Goal: Task Accomplishment & Management: Complete application form

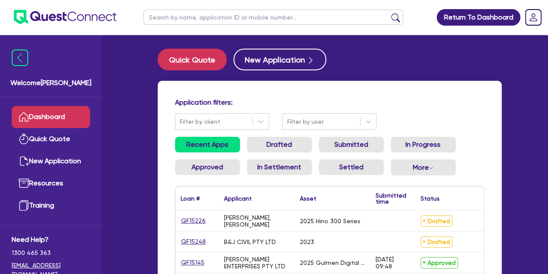
click at [180, 16] on input "text" at bounding box center [274, 17] width 260 height 15
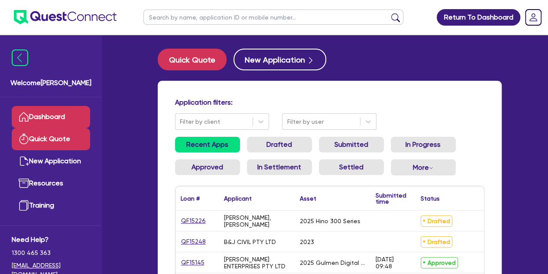
click at [51, 144] on link "Quick Quote" at bounding box center [51, 139] width 78 height 22
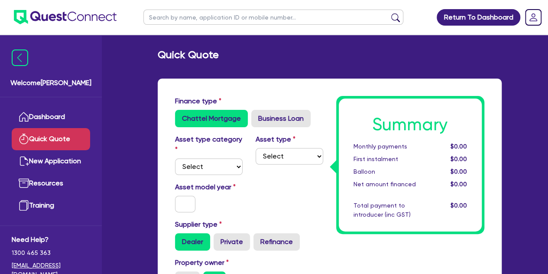
click at [161, 11] on input "text" at bounding box center [274, 17] width 260 height 15
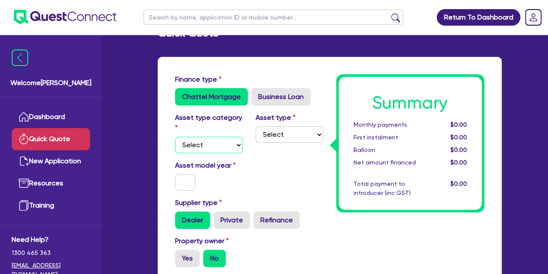
click at [213, 146] on select "Select Cars and light trucks Primary assets Secondary assets Tertiary assets" at bounding box center [209, 145] width 68 height 16
select select "PRIMARY_ASSETS"
click at [175, 137] on select "Select Cars and light trucks Primary assets Secondary assets Tertiary assets" at bounding box center [209, 145] width 68 height 16
click at [221, 138] on select "Select Cars and light trucks Primary assets Secondary assets Tertiary assets" at bounding box center [209, 145] width 68 height 16
click at [175, 137] on select "Select Cars and light trucks Primary assets Secondary assets Tertiary assets" at bounding box center [209, 145] width 68 height 16
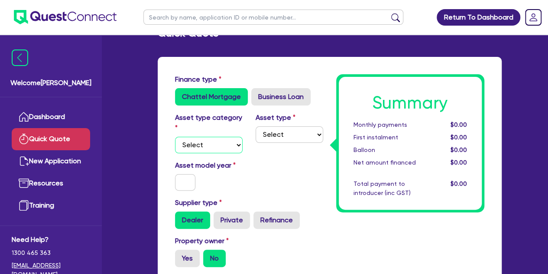
click at [222, 143] on select "Select Cars and light trucks Primary assets Secondary assets Tertiary assets" at bounding box center [209, 145] width 68 height 16
select select "CARS_AND_LIGHT_TRUCKS"
click at [175, 137] on select "Select Cars and light trucks Primary assets Secondary assets Tertiary assets" at bounding box center [209, 145] width 68 height 16
click at [271, 140] on select "Select Passenger vehicles Vans and utes Light trucks up to 4.5 tonne" at bounding box center [290, 134] width 68 height 16
select select "PASSENGER_VEHICLES"
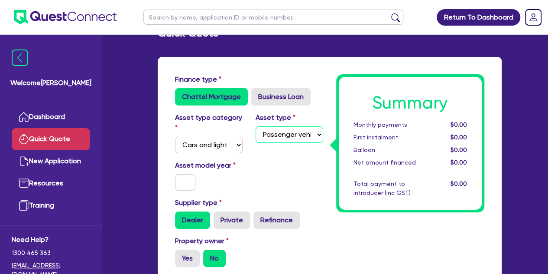
click at [256, 126] on select "Select Passenger vehicles Vans and utes Light trucks up to 4.5 tonne" at bounding box center [290, 134] width 68 height 16
click at [182, 183] on input "text" at bounding box center [185, 182] width 21 height 16
type input "2024"
click at [217, 179] on div "Asset model year 2024" at bounding box center [209, 175] width 81 height 30
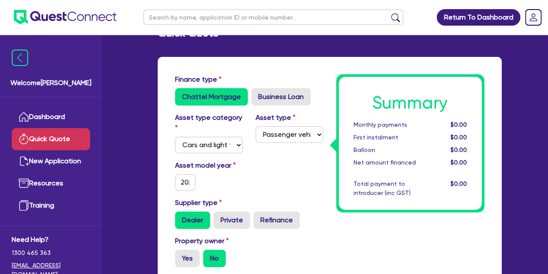
scroll to position [88, 0]
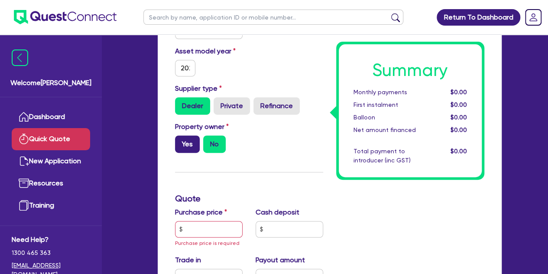
click at [196, 140] on label "Yes" at bounding box center [187, 143] width 25 height 17
click at [181, 140] on input "Yes" at bounding box center [178, 138] width 6 height 6
radio input "true"
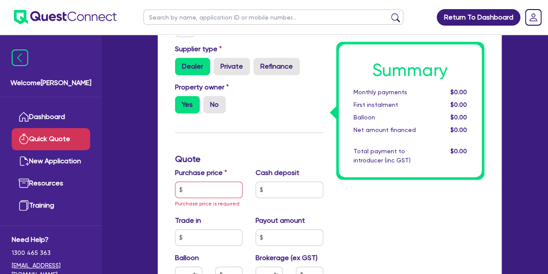
scroll to position [176, 0]
click at [202, 182] on input "text" at bounding box center [209, 189] width 68 height 16
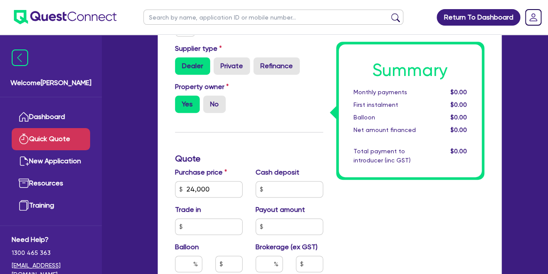
click at [230, 176] on div "Purchase price 24,000" at bounding box center [209, 182] width 81 height 30
click at [226, 183] on input "24,000" at bounding box center [209, 189] width 68 height 16
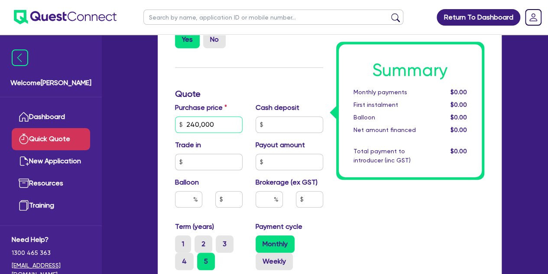
scroll to position [241, 0]
type input "240,000"
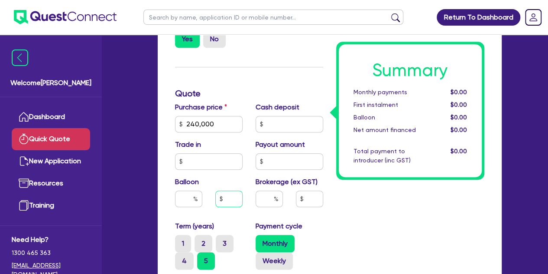
click at [223, 197] on input "text" at bounding box center [228, 198] width 27 height 16
type input "88,000"
click at [394, 235] on div "Summary Monthly payments $0.00 First instalment $0.00 Balloon $0.00 Net amount …" at bounding box center [410, 146] width 161 height 583
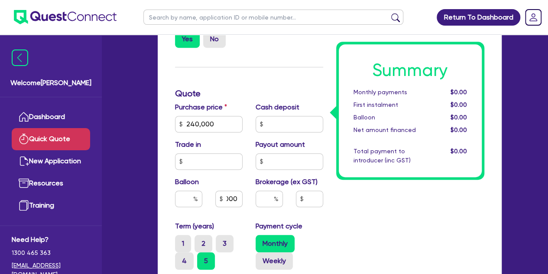
scroll to position [0, 0]
click at [277, 127] on input "text" at bounding box center [290, 124] width 68 height 16
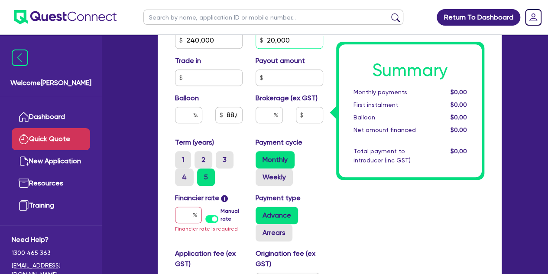
scroll to position [331, 0]
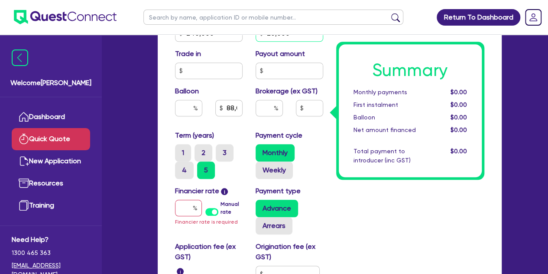
type input "20,000"
click at [186, 210] on input "text" at bounding box center [188, 207] width 27 height 16
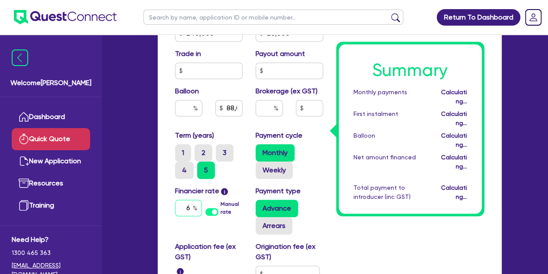
type input "6."
type input "36.66"
type input "88,000"
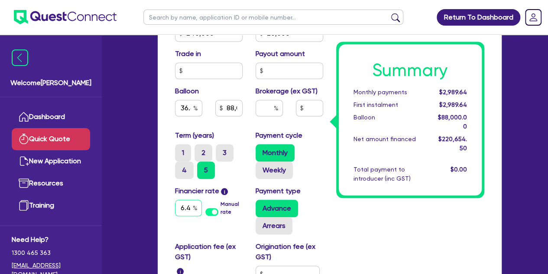
type input "6.4"
type input "36.66"
type input "88,000"
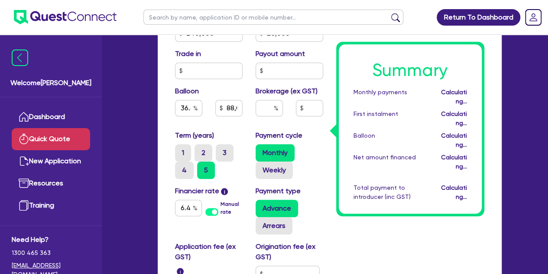
click at [339, 222] on div "Summary Monthly payments Calculating... First instalment Calculating... Balloon…" at bounding box center [410, 56] width 161 height 583
type input "36.66"
type input "88,000"
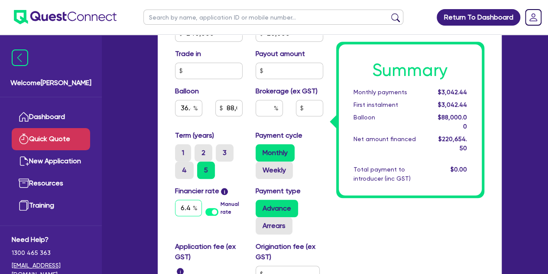
click at [191, 208] on input "6.4" at bounding box center [188, 207] width 27 height 16
type input "6.2"
type input "36.66"
type input "88,000"
click at [365, 226] on div "Summary Monthly payments $3,042.44 First instalment $3,042.44 Balloon $88,000.0…" at bounding box center [410, 56] width 161 height 583
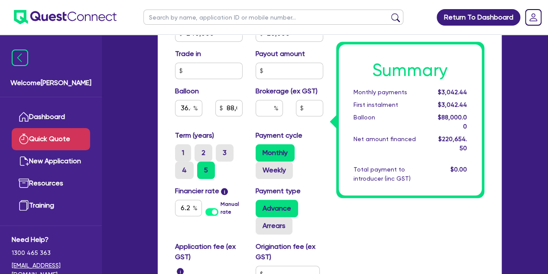
type input "36.66"
type input "88,000"
click at [265, 115] on input "text" at bounding box center [269, 108] width 27 height 16
type input "1"
type input "36.66"
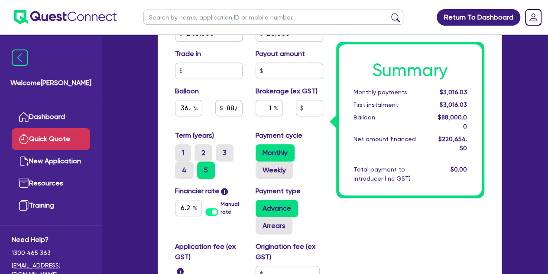
type input "88,000"
type input "36.66"
type input "88,000"
type input "2,206.55"
click at [349, 217] on div "Summary Monthly payments $3,062.94 First instalment $3,062.94 Balloon $88,000.0…" at bounding box center [410, 56] width 161 height 583
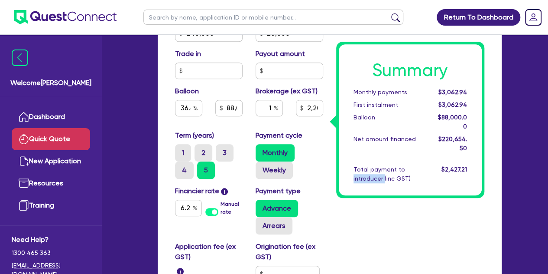
click at [349, 217] on div "Summary Monthly payments $3,062.94 First instalment $3,062.94 Balloon $88,000.0…" at bounding box center [410, 56] width 161 height 583
click at [184, 111] on input "36.66" at bounding box center [188, 108] width 27 height 16
type input "3"
type input "40"
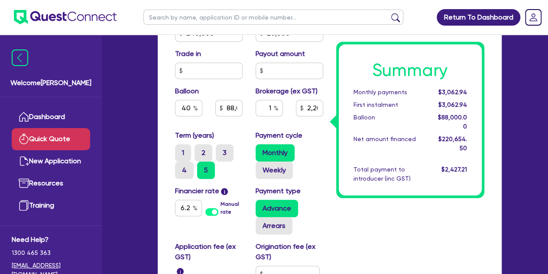
type input "88,000"
type input "2,206.55"
click at [356, 241] on div "Summary Monthly payments $3,062.94 First instalment $3,062.94 Balloon $88,000.0…" at bounding box center [410, 56] width 161 height 583
type input "96,000"
type input "2,206.55"
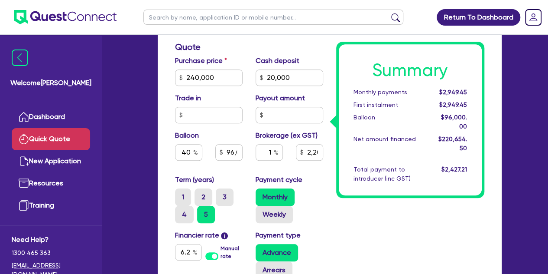
scroll to position [287, 0]
click at [272, 150] on input "1" at bounding box center [269, 152] width 27 height 16
type input ".5"
type input "96,000"
type input ".5"
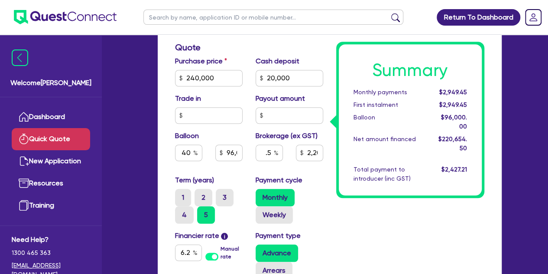
type input "2,206.55"
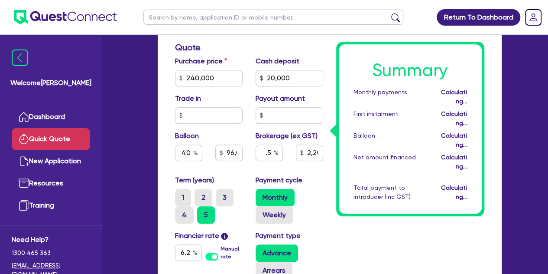
click at [372, 222] on div "Summary Monthly payments Calculating... First instalment Calculating... Balloon…" at bounding box center [410, 100] width 161 height 583
type input "96,000"
type input "1,103.27"
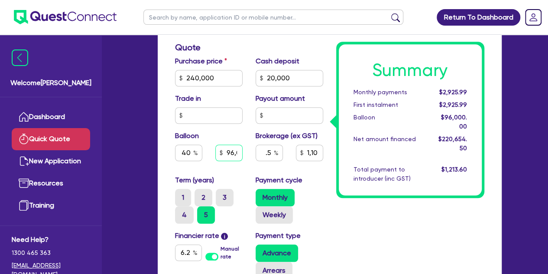
click at [232, 151] on input "96,000" at bounding box center [228, 152] width 27 height 16
type input "9"
type input "88,000"
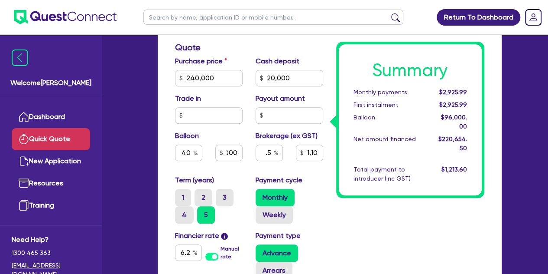
type input "1,103.27"
click at [379, 235] on div "Summary Monthly payments $2,925.99 First instalment $2,925.99 Balloon $96,000.0…" at bounding box center [410, 100] width 161 height 583
type input "36.66"
type input "88,000"
type input "1,103.27"
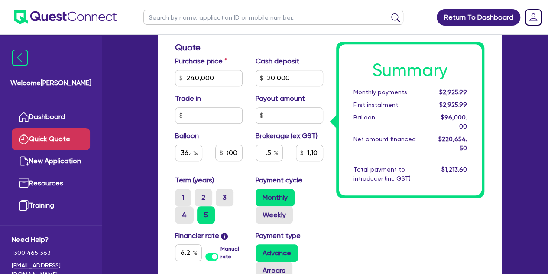
scroll to position [0, 0]
click at [263, 154] on input ".5" at bounding box center [269, 152] width 27 height 16
type input "0.5"
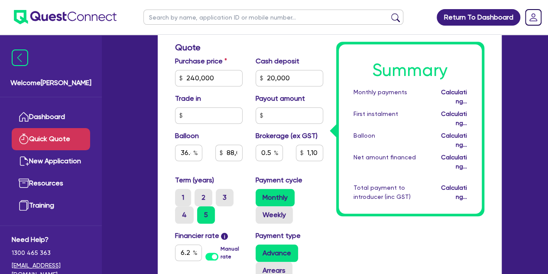
type input "36.66"
type input "88,000"
type input "1,103.27"
click at [342, 218] on div "Summary Monthly payments Calculating... First instalment Calculating... Balloon…" at bounding box center [410, 100] width 161 height 583
type input "36.66"
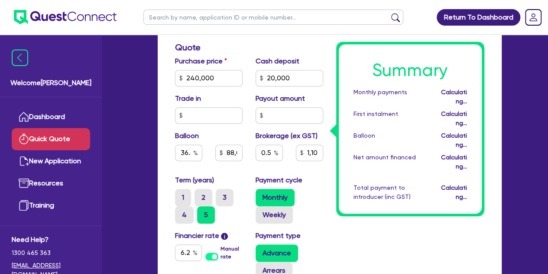
type input "88,000"
type input "1,103.27"
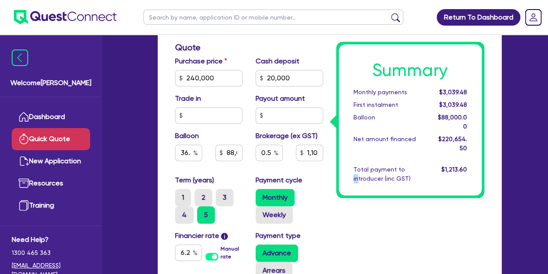
drag, startPoint x: 342, startPoint y: 218, endPoint x: 359, endPoint y: 219, distance: 17.4
click at [359, 219] on div "Summary Monthly payments $3,039.48 First instalment $3,039.48 Balloon $88,000.0…" at bounding box center [410, 100] width 161 height 583
click at [361, 232] on div "Summary Monthly payments $3,039.48 First instalment $3,039.48 Balloon $88,000.0…" at bounding box center [410, 100] width 161 height 583
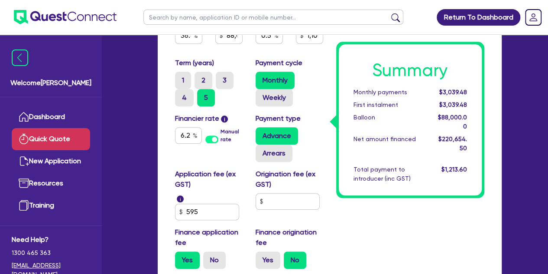
scroll to position [403, 0]
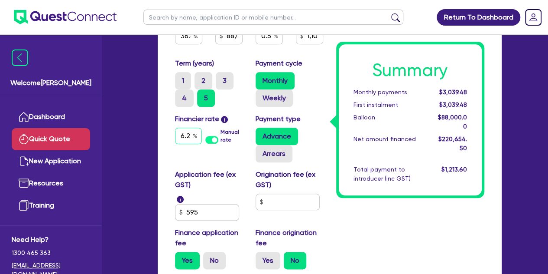
click at [191, 137] on input "6.2" at bounding box center [188, 135] width 27 height 16
type input "6.25"
type input "36.66"
type input "88,000"
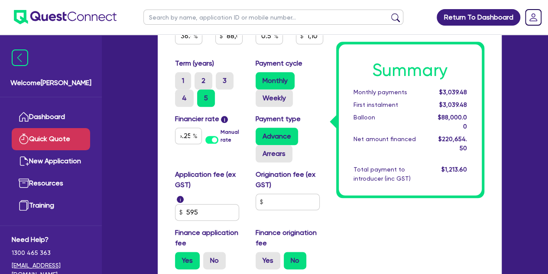
type input "1,103.27"
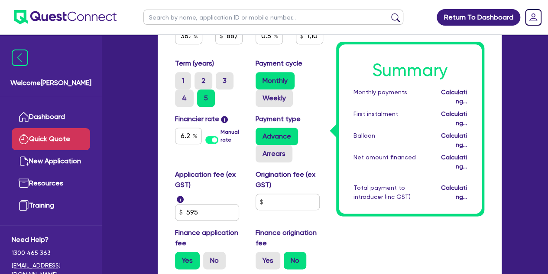
type input "36.66"
type input "88,000"
type input "1,103.27"
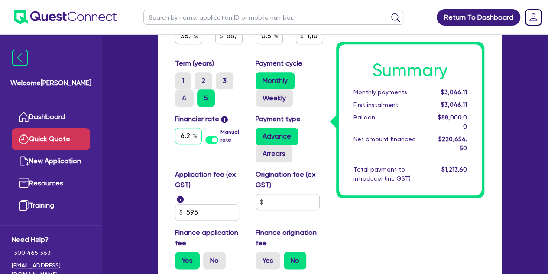
click at [188, 134] on input "6.25" at bounding box center [188, 135] width 27 height 16
type input "6.2"
type input "36.66"
type input "88,000"
type input "1,103.27"
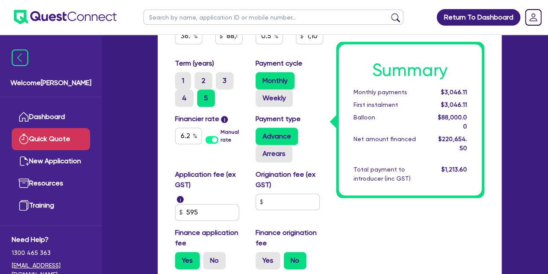
type input "36.66"
type input "88,000"
type input "1,103.27"
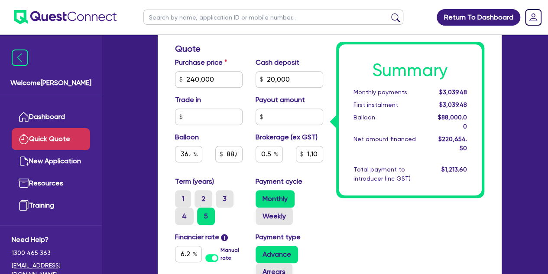
scroll to position [284, 0]
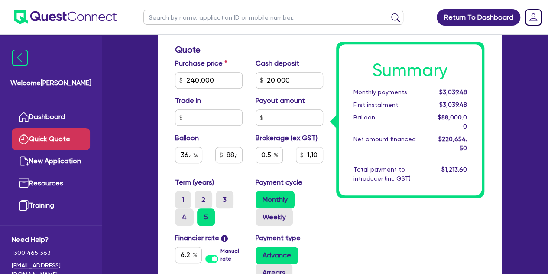
click at [352, 216] on div "Summary Monthly payments $3,039.48 First instalment $3,039.48 Balloon $88,000.0…" at bounding box center [410, 102] width 161 height 583
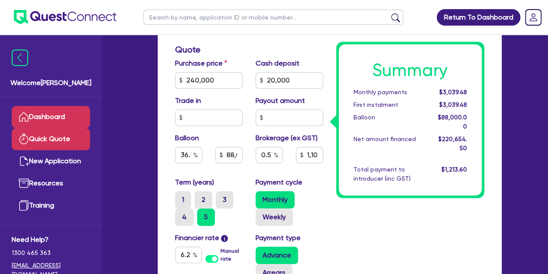
click at [59, 119] on link "Dashboard" at bounding box center [51, 117] width 78 height 22
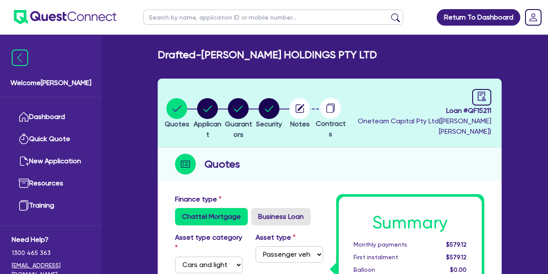
select select "CARS_AND_LIGHT_TRUCKS"
select select "PASSENGER_VEHICLES"
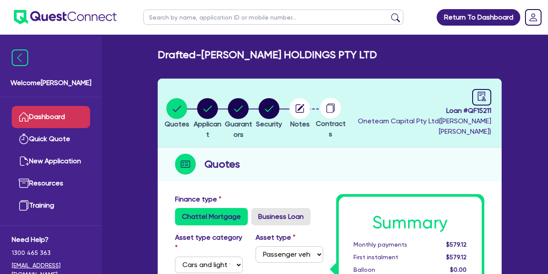
scroll to position [499, 0]
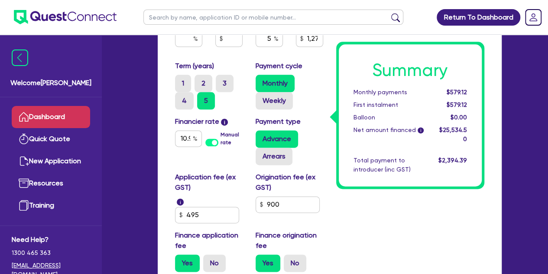
click at [47, 124] on link "Dashboard" at bounding box center [51, 117] width 78 height 22
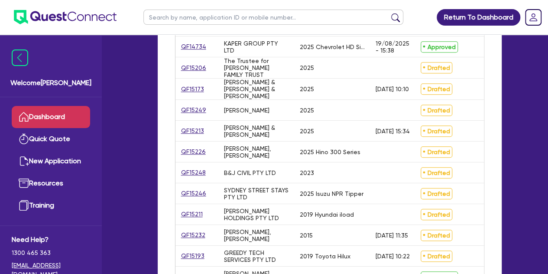
scroll to position [196, 0]
